Goal: Connect with others: Connect with others

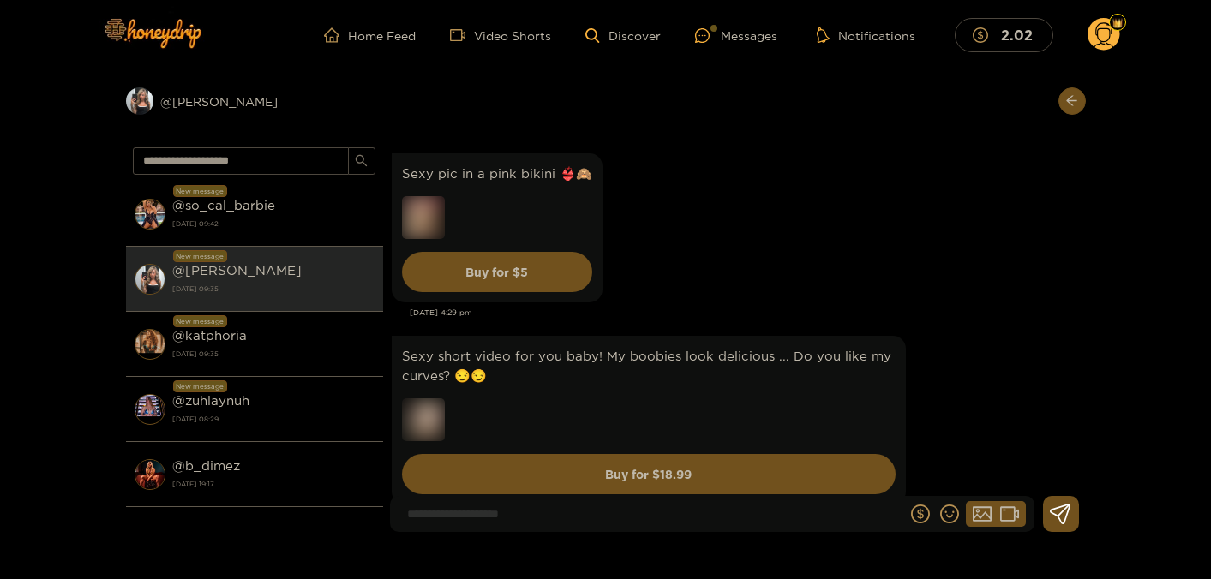
scroll to position [93, 0]
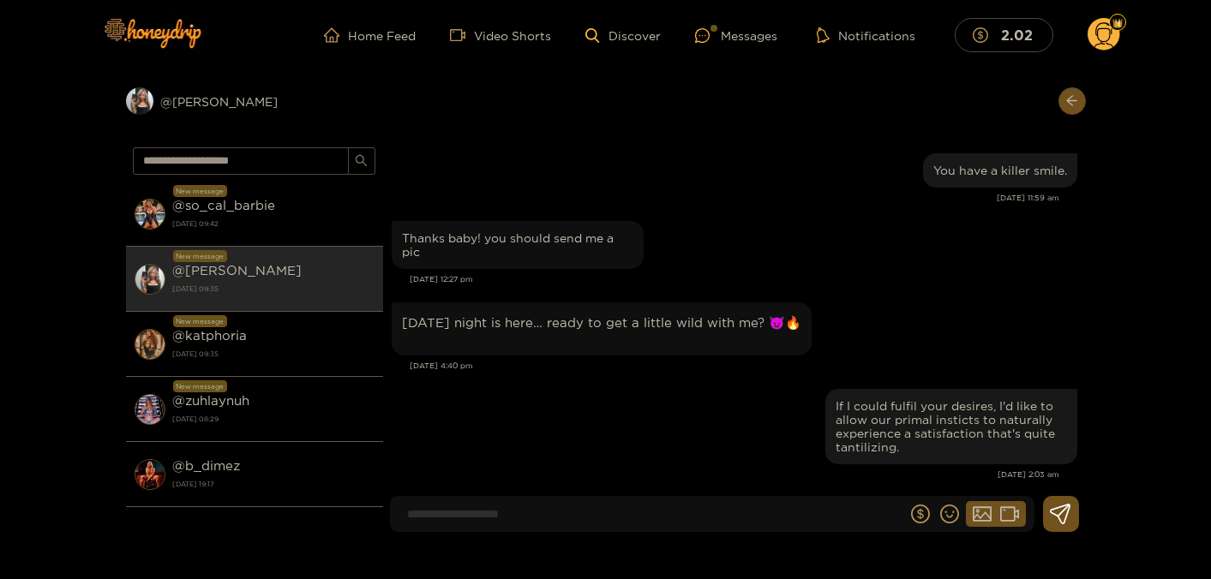
scroll to position [2042, 0]
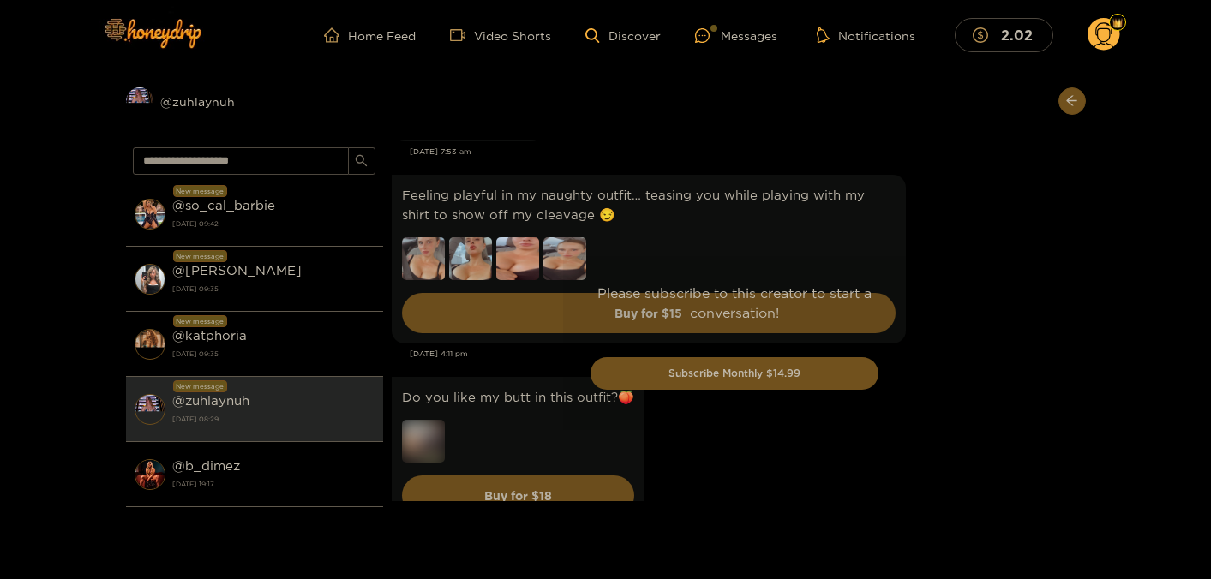
scroll to position [5569, 0]
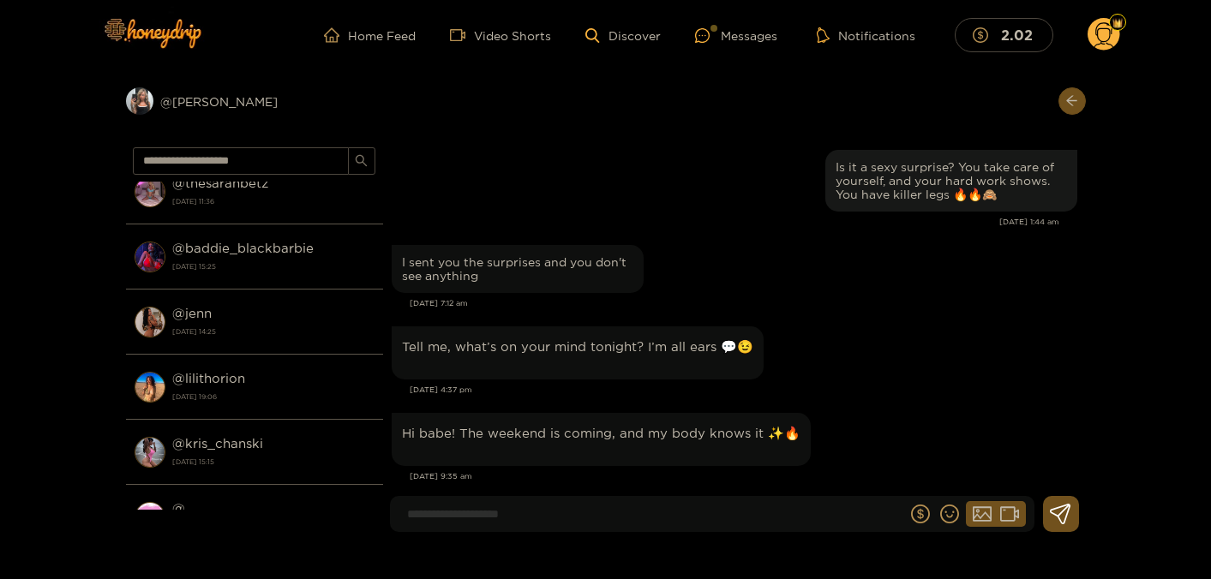
scroll to position [463, 0]
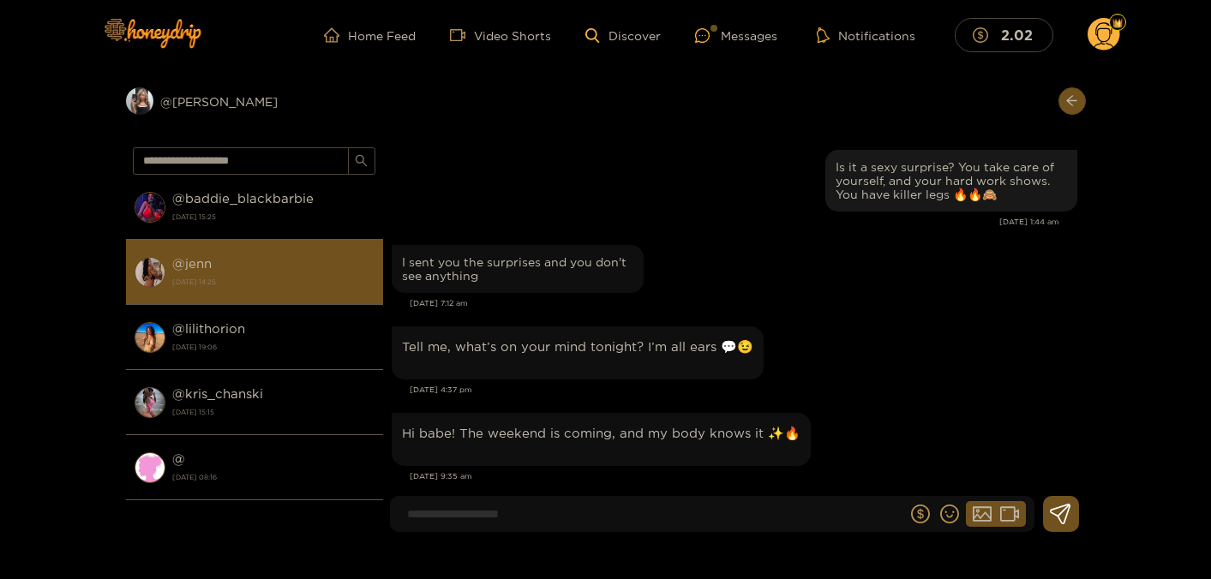
click at [296, 277] on strong "[DATE] 14:25" at bounding box center [273, 281] width 202 height 15
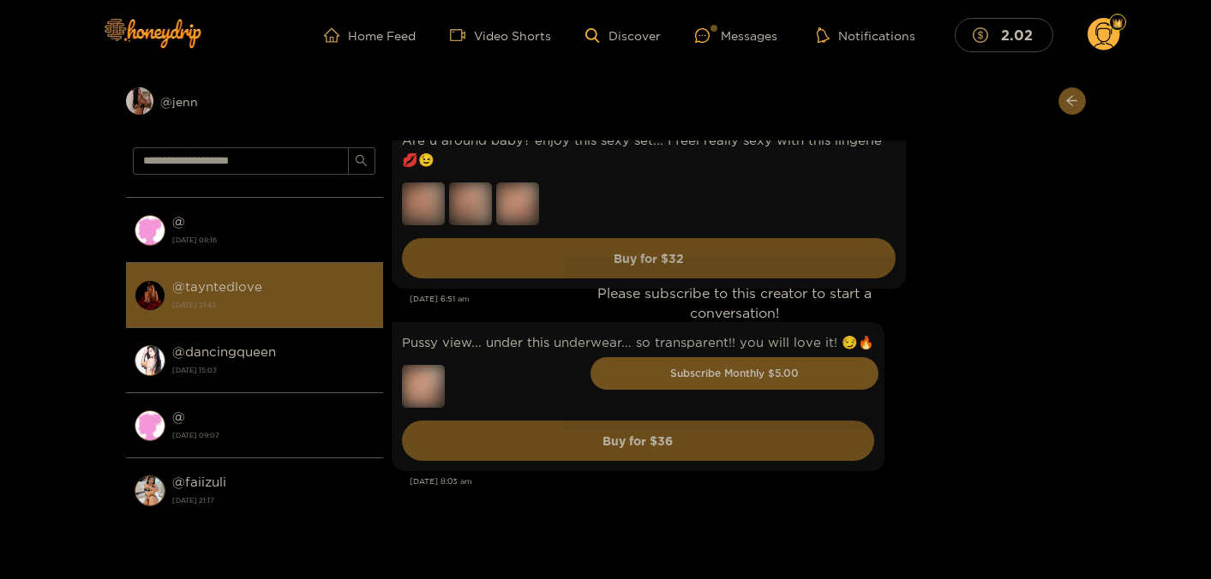
scroll to position [740, 0]
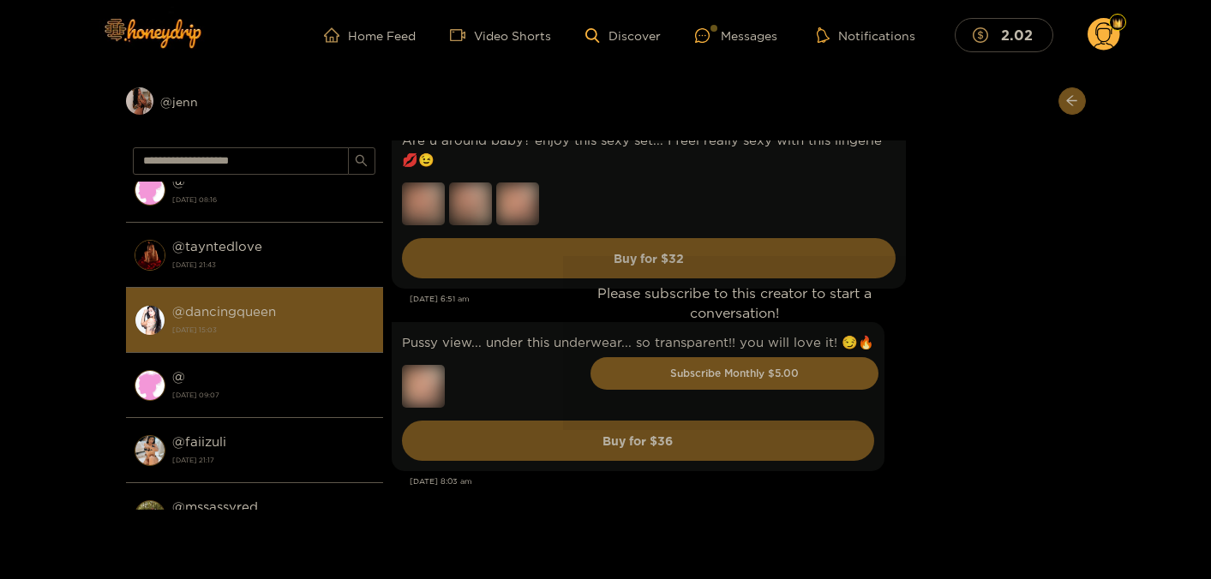
click at [292, 314] on div "@ dancingqueen 29 November 2024 15:03" at bounding box center [273, 320] width 202 height 39
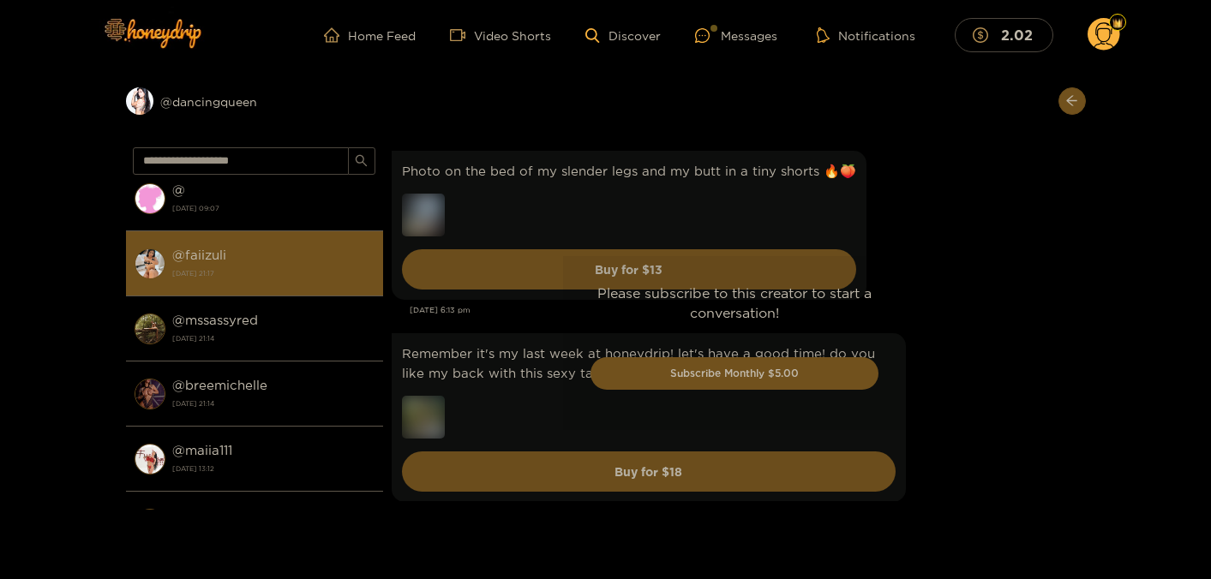
scroll to position [925, 0]
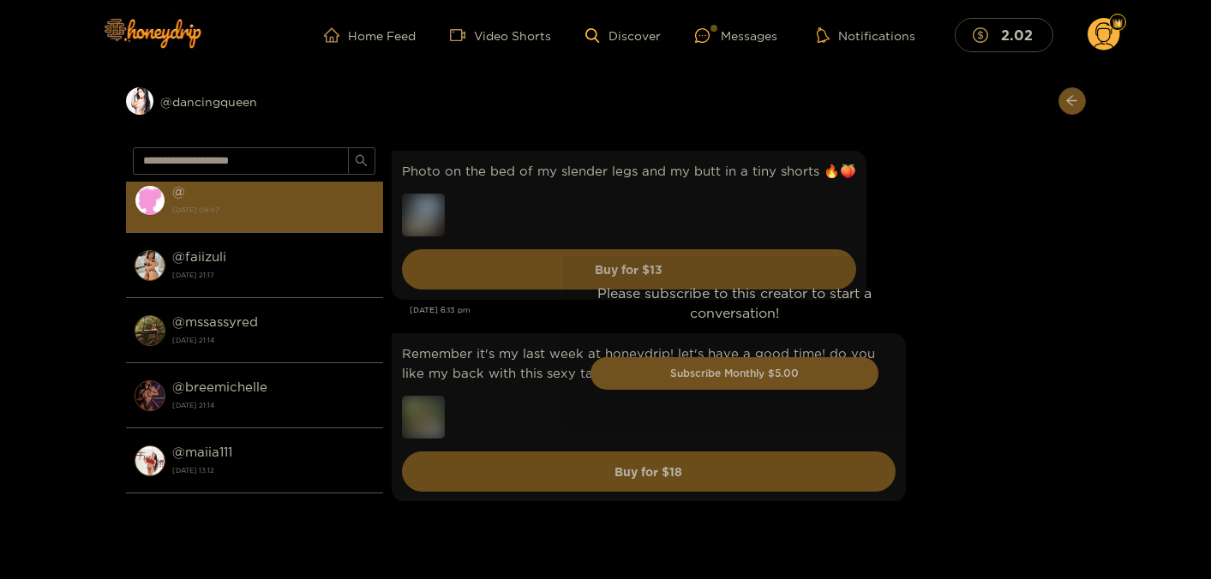
click at [293, 215] on div "@ 18 November 2024 09:07" at bounding box center [273, 200] width 202 height 39
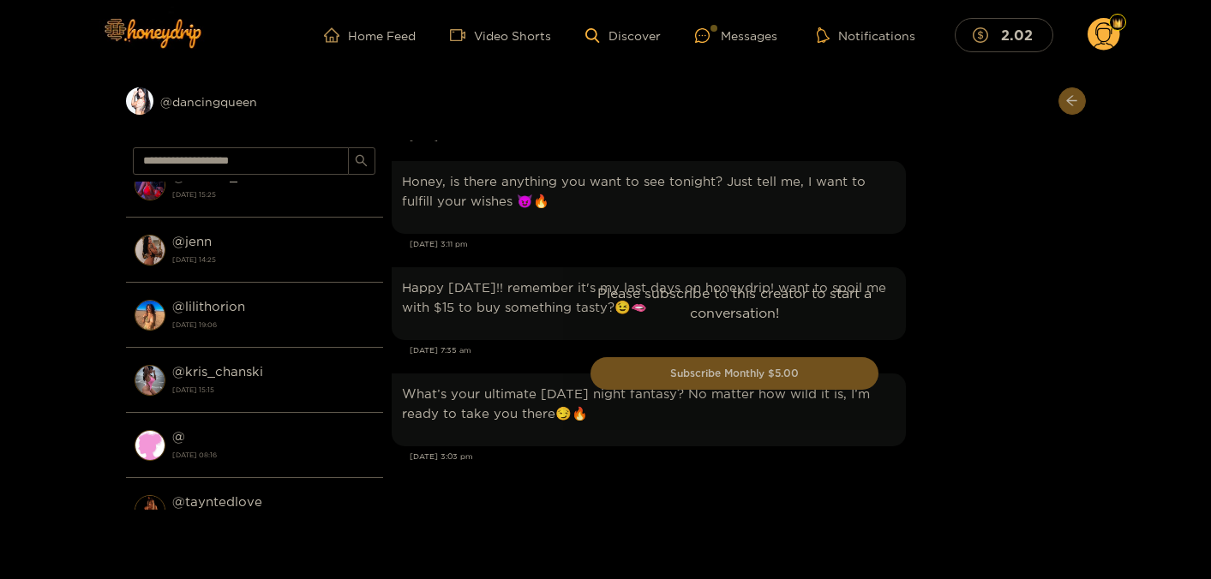
scroll to position [471, 0]
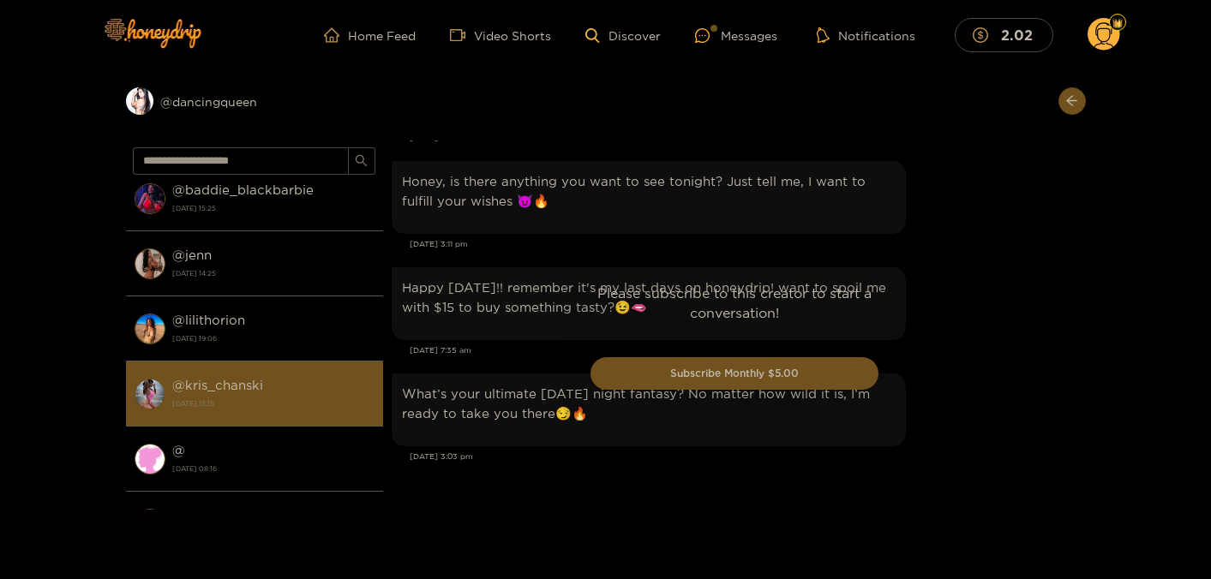
click at [295, 378] on div "@ kris_chanski 4 January 2025 15:15" at bounding box center [273, 393] width 202 height 39
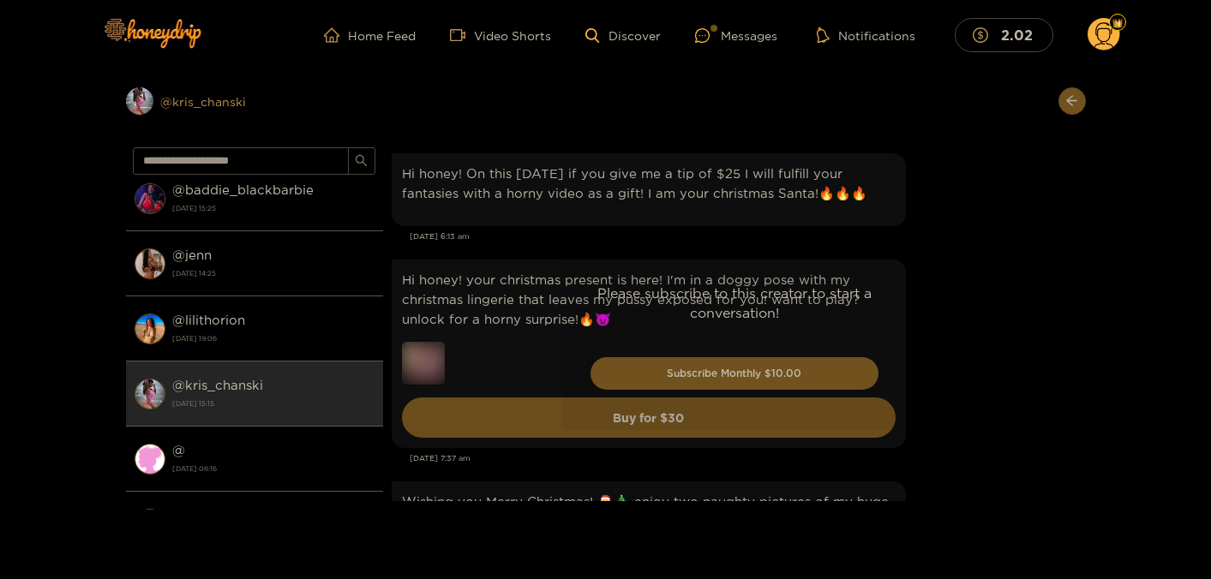
scroll to position [3575, 0]
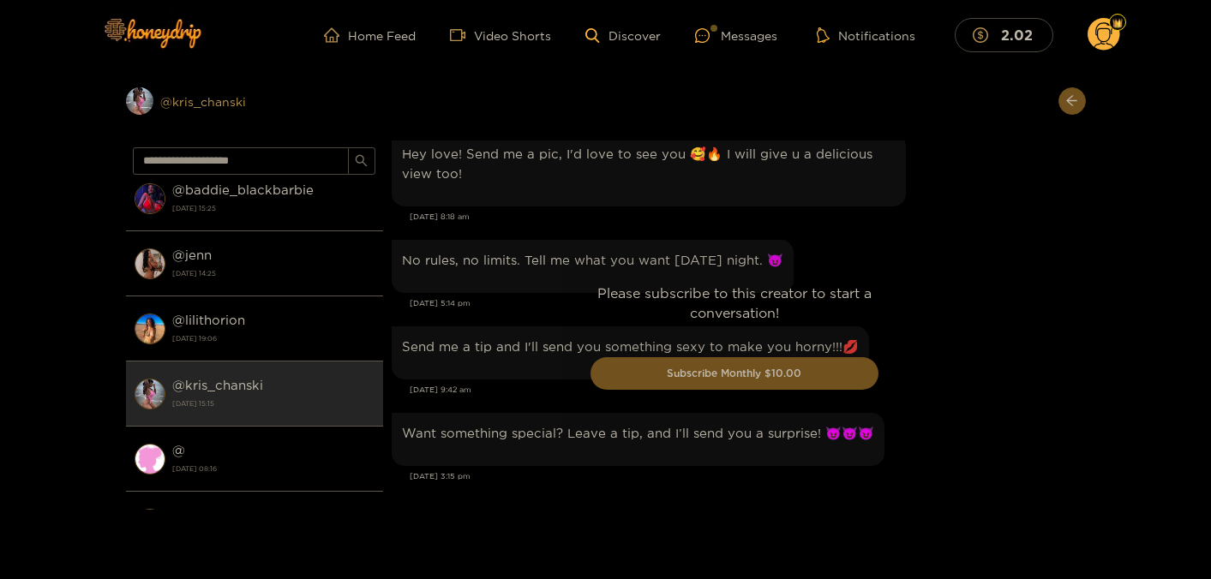
click at [213, 101] on div "Preview @ kris_chanski" at bounding box center [254, 100] width 257 height 27
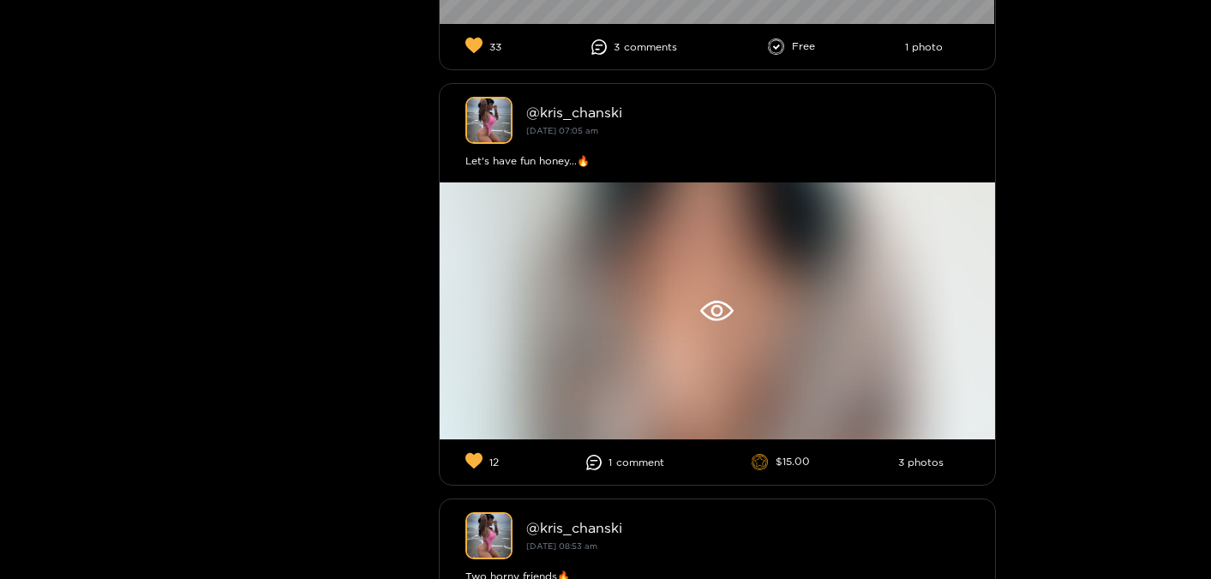
scroll to position [6015, 0]
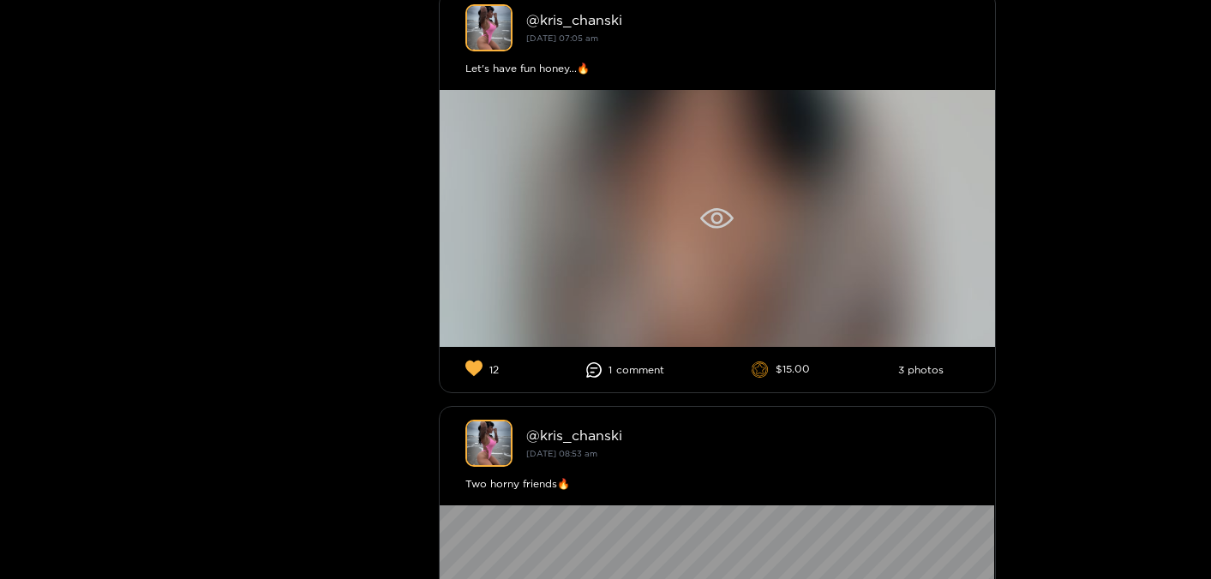
click at [868, 233] on div at bounding box center [717, 218] width 555 height 257
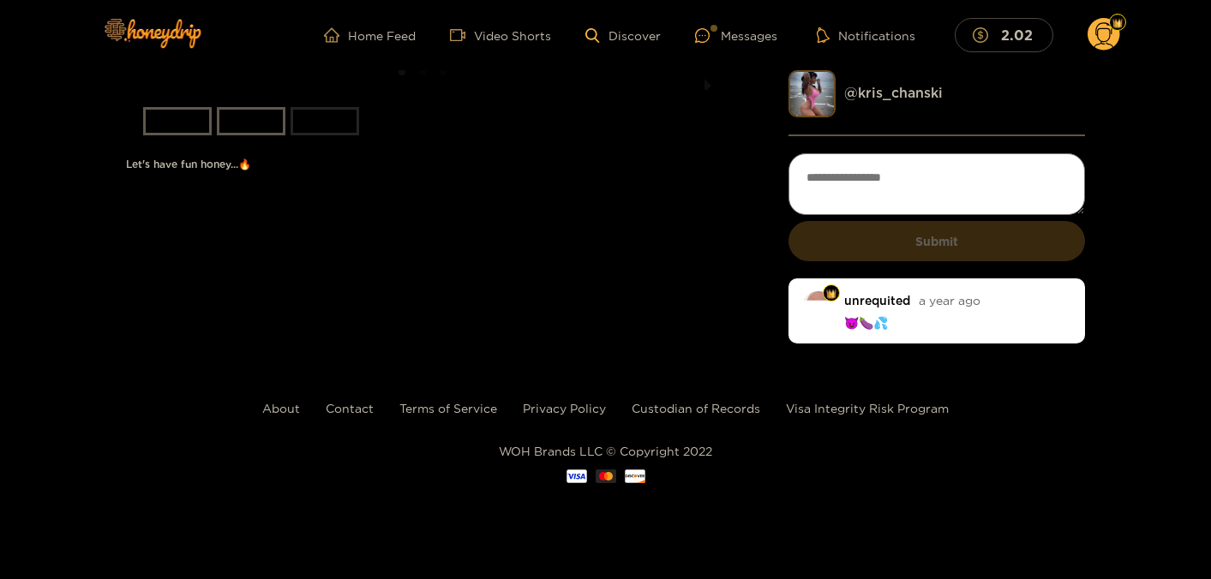
click at [252, 135] on li "slide item 2" at bounding box center [251, 121] width 69 height 28
click at [323, 135] on li "slide item 3" at bounding box center [324, 121] width 69 height 28
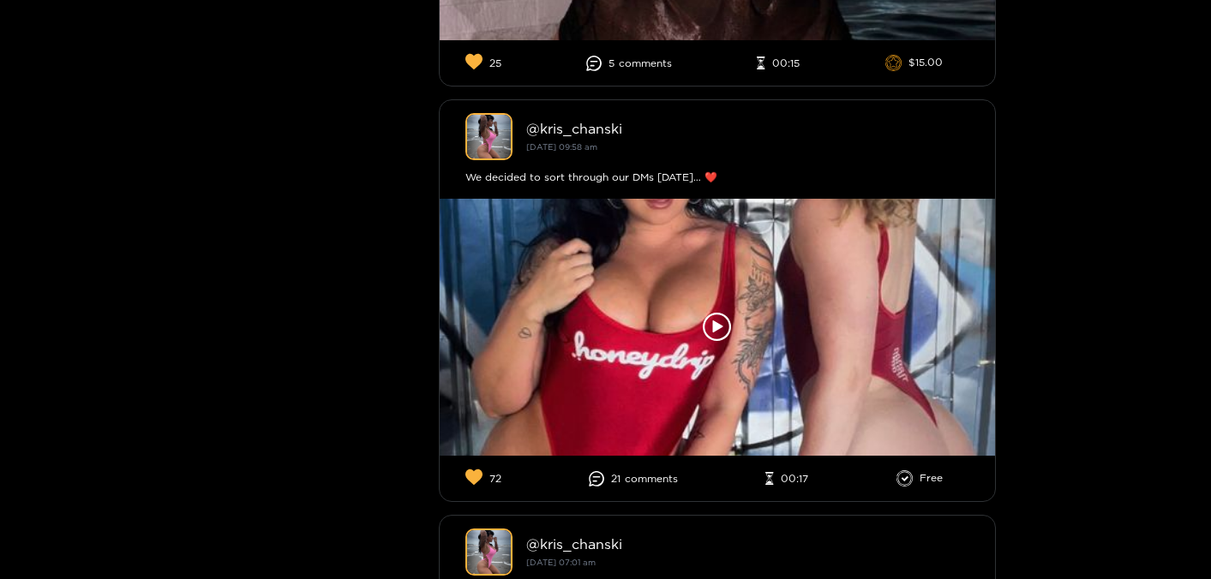
scroll to position [12007, 0]
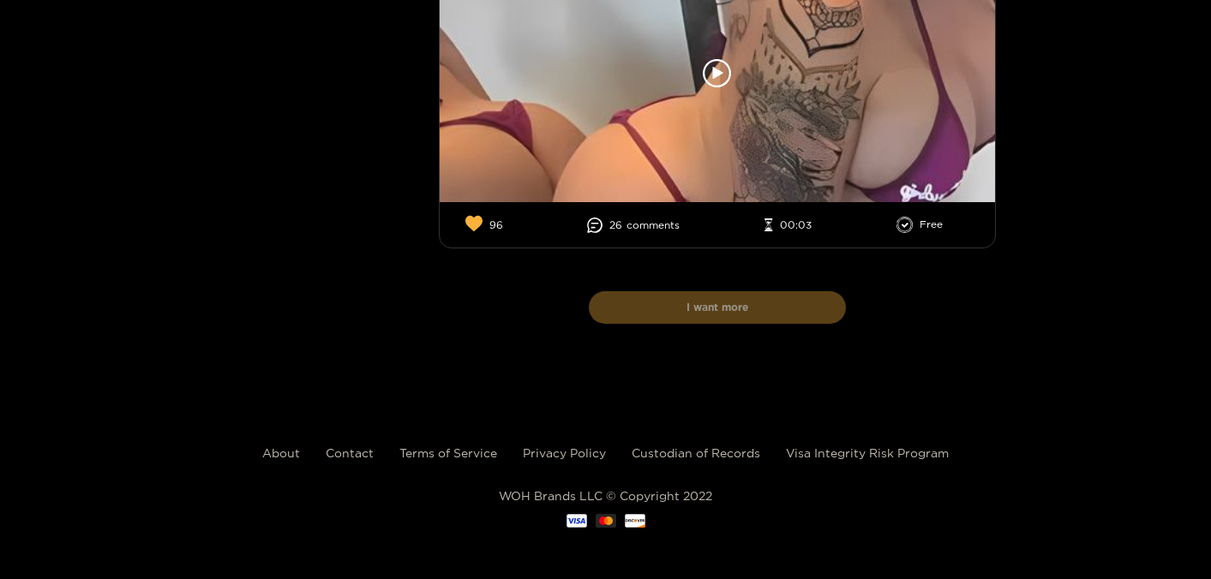
click at [770, 315] on button "I want more" at bounding box center [717, 307] width 257 height 33
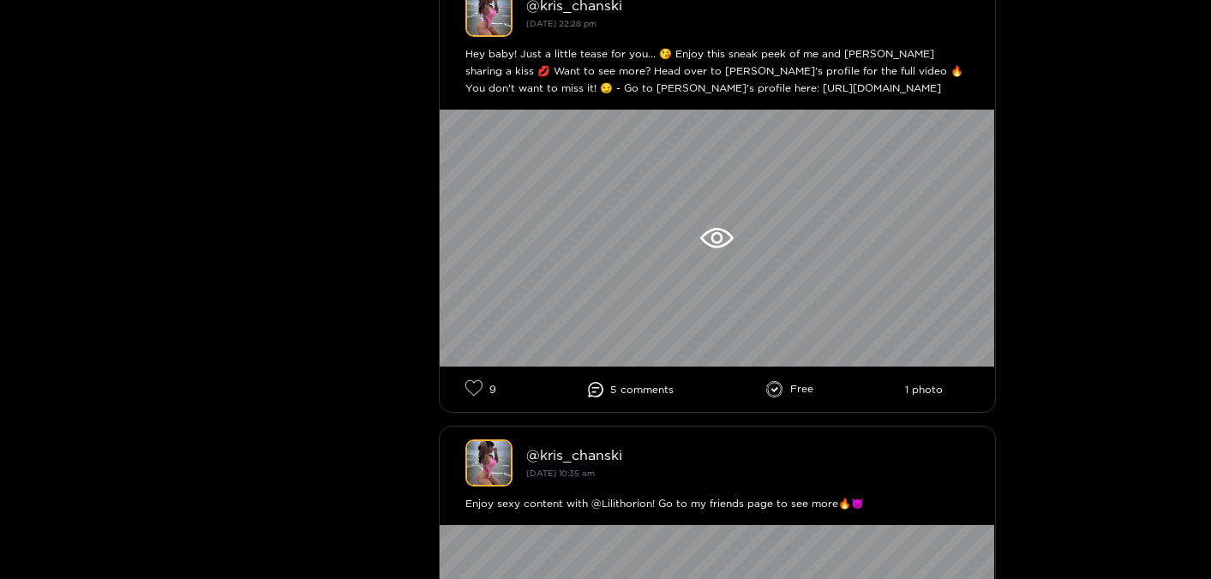
scroll to position [1776, 0]
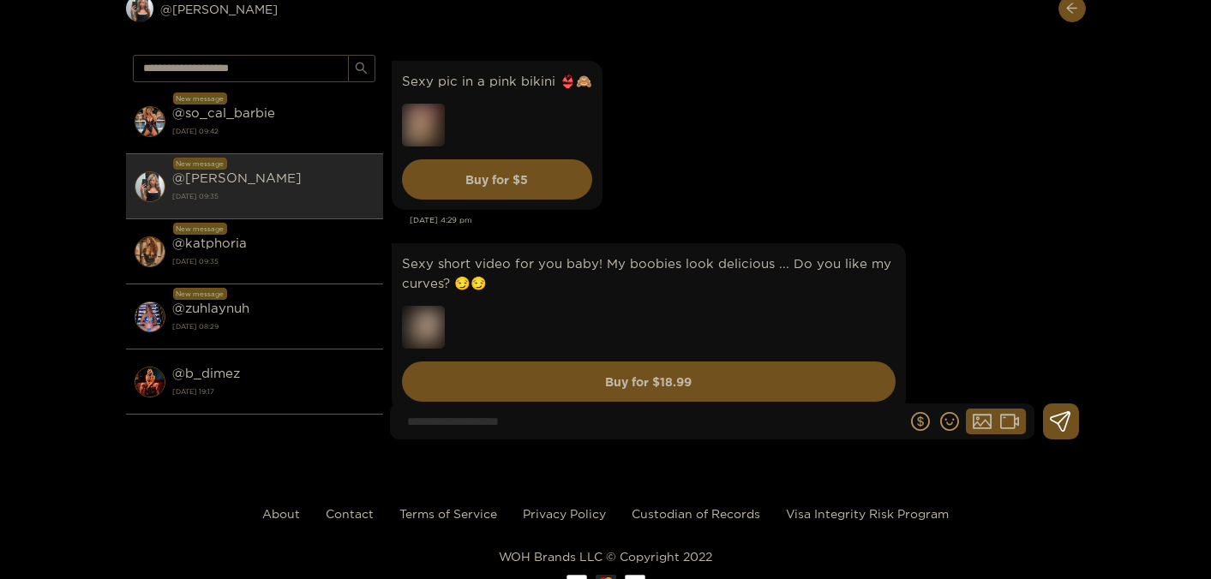
scroll to position [60575, 0]
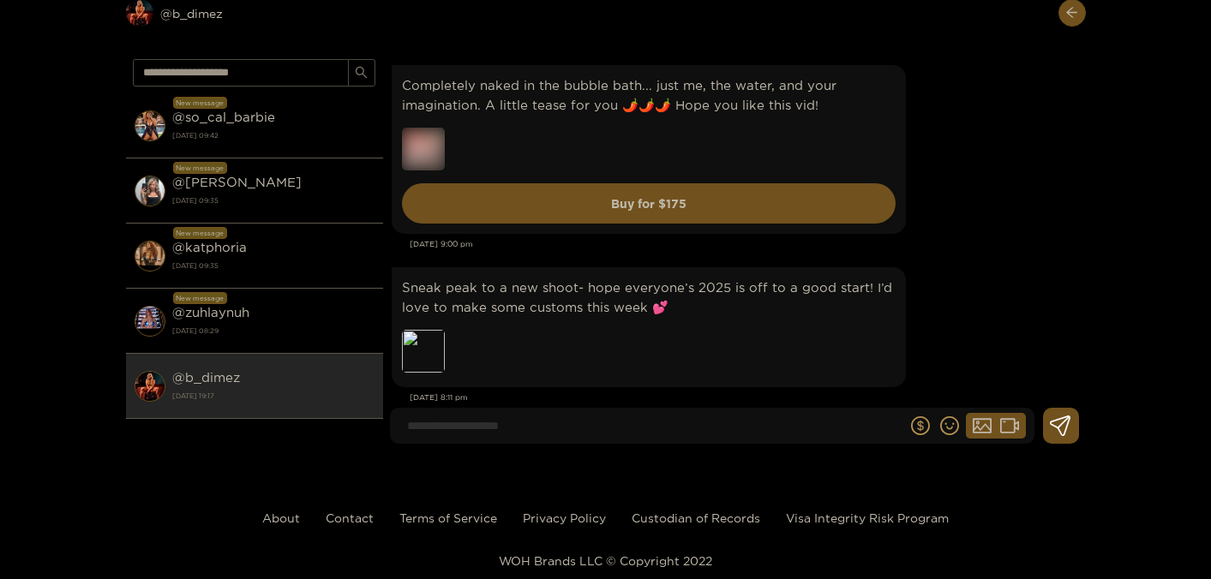
scroll to position [12838, 0]
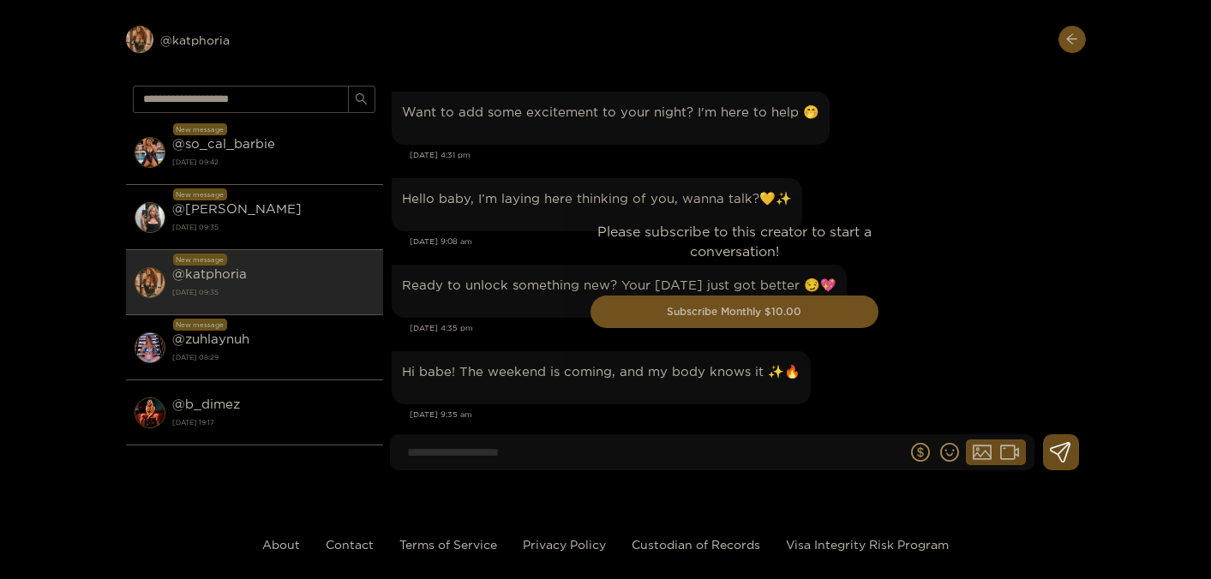
scroll to position [26, 0]
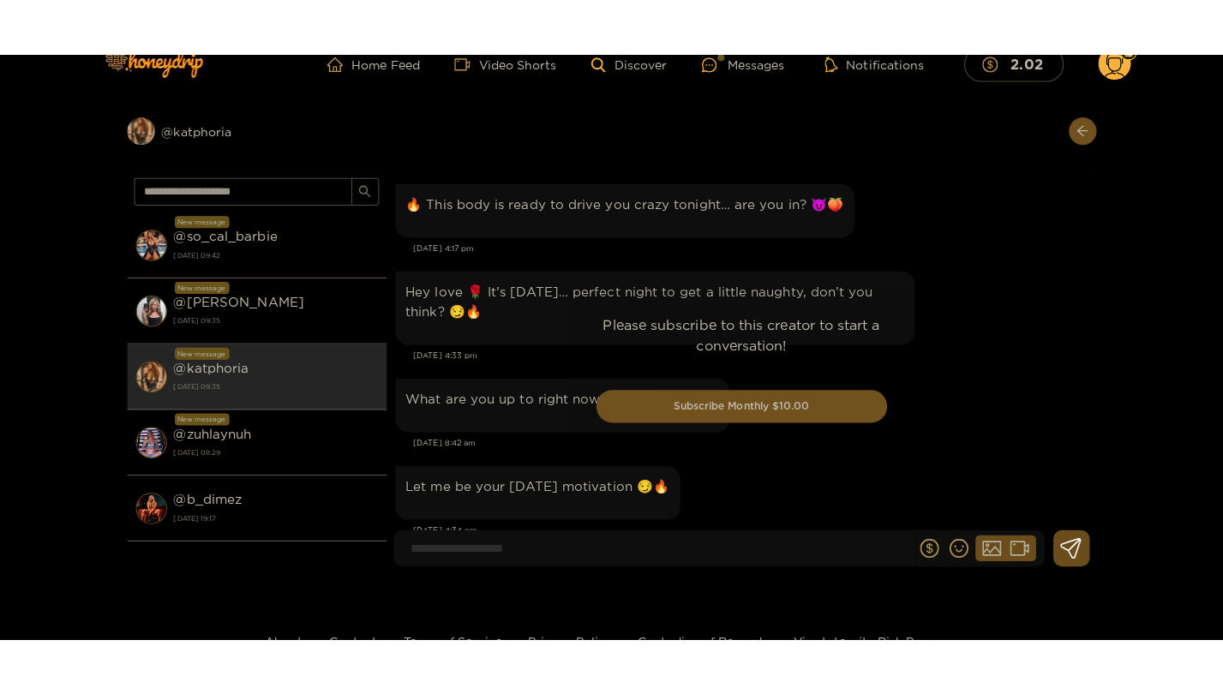
scroll to position [3981, 0]
